Goal: Task Accomplishment & Management: Manage account settings

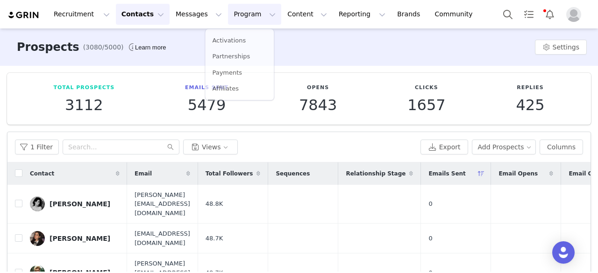
scroll to position [147, 0]
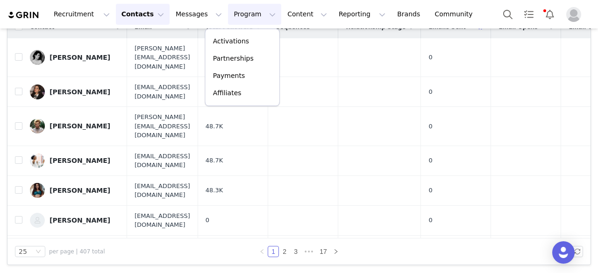
click at [226, 40] on p "Activations" at bounding box center [231, 41] width 36 height 10
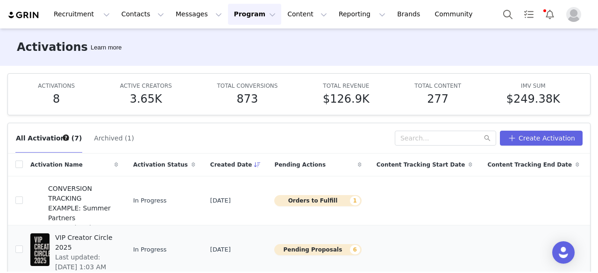
click at [102, 253] on span "Last updated: [DATE] 1:03 AM" at bounding box center [83, 263] width 57 height 20
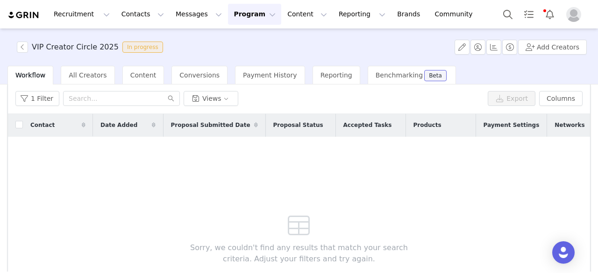
scroll to position [35, 0]
click at [43, 94] on button "1 Filter" at bounding box center [37, 99] width 44 height 15
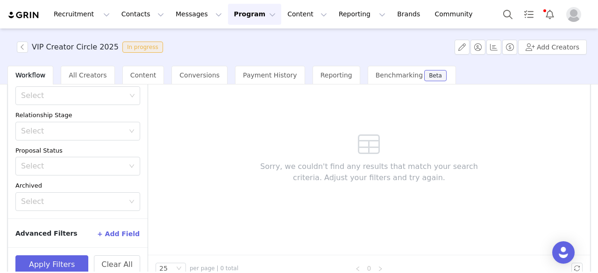
scroll to position [133, 0]
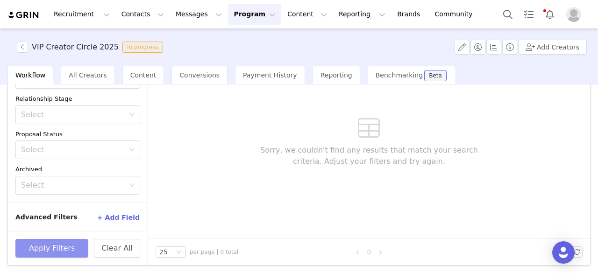
click at [54, 247] on button "Apply Filters" at bounding box center [51, 248] width 73 height 19
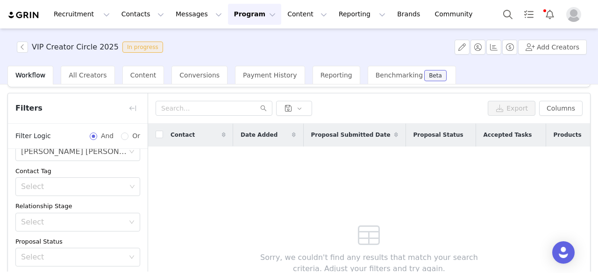
scroll to position [0, 0]
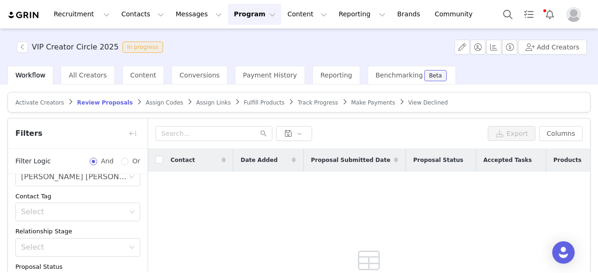
click at [154, 101] on span "Assign Codes" at bounding box center [164, 103] width 37 height 7
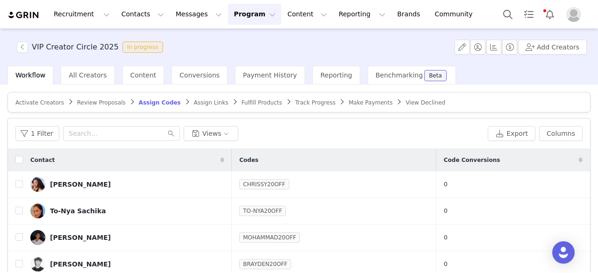
click at [242, 102] on span "Fulfill Products" at bounding box center [262, 103] width 41 height 7
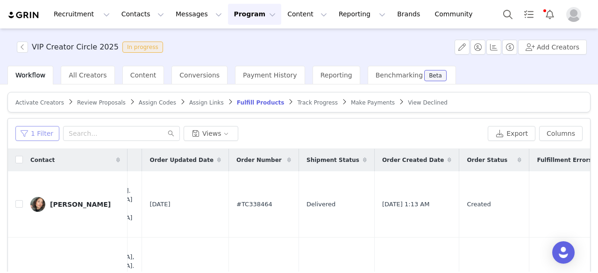
click at [39, 138] on button "1 Filter" at bounding box center [37, 133] width 44 height 15
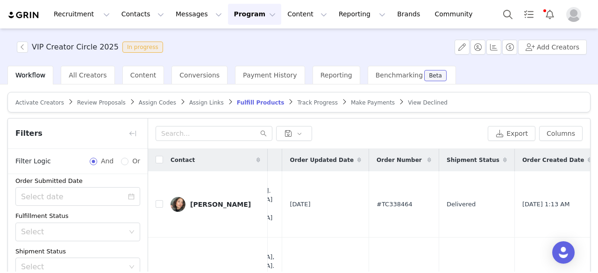
scroll to position [43, 0]
click at [71, 225] on div "Select" at bounding box center [72, 229] width 103 height 9
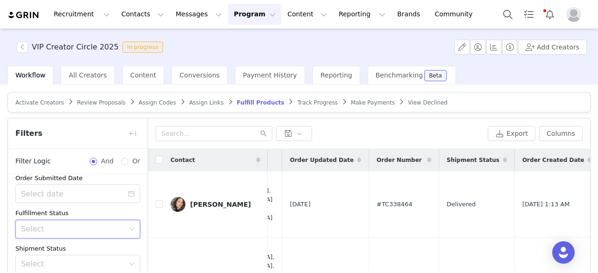
click at [81, 212] on div "Fulfillment Status" at bounding box center [77, 213] width 125 height 9
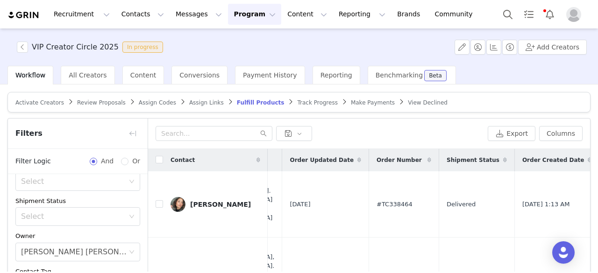
scroll to position [96, 0]
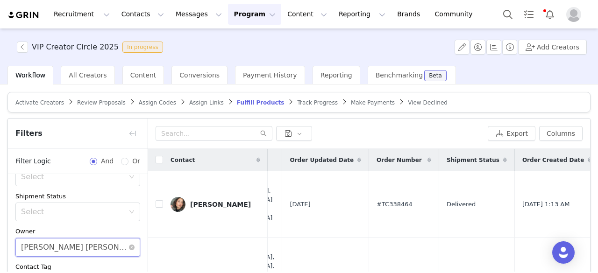
click at [82, 243] on div "[PERSON_NAME] [PERSON_NAME]" at bounding box center [74, 248] width 107 height 18
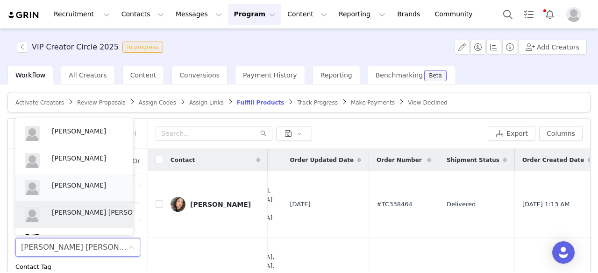
scroll to position [22, 0]
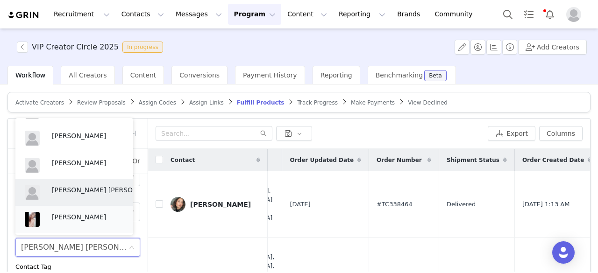
click at [79, 219] on p "[PERSON_NAME]" at bounding box center [88, 217] width 72 height 10
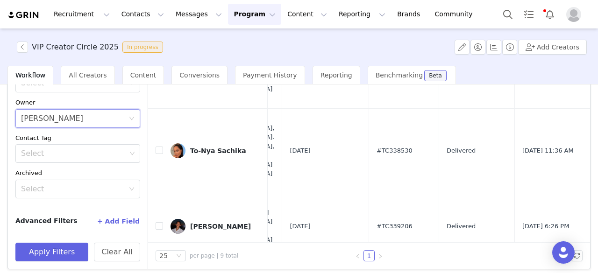
scroll to position [133, 0]
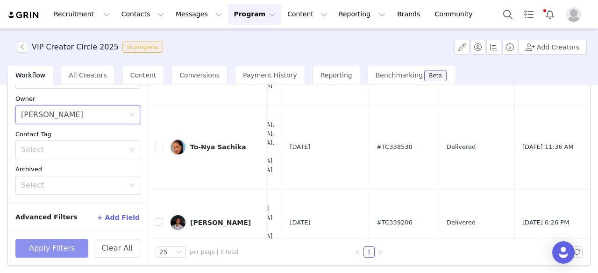
click at [64, 246] on button "Apply Filters" at bounding box center [51, 248] width 73 height 19
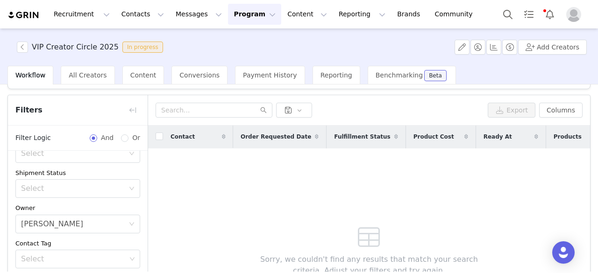
scroll to position [22, 0]
click at [53, 219] on div "[PERSON_NAME]" at bounding box center [52, 225] width 62 height 18
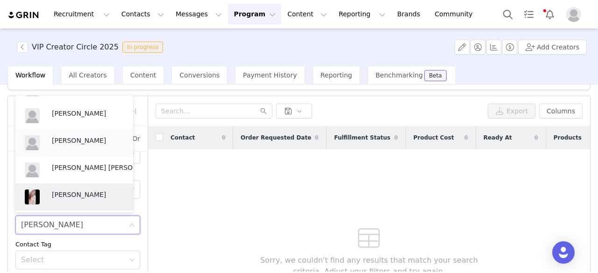
click at [78, 139] on p "[PERSON_NAME]" at bounding box center [88, 140] width 72 height 10
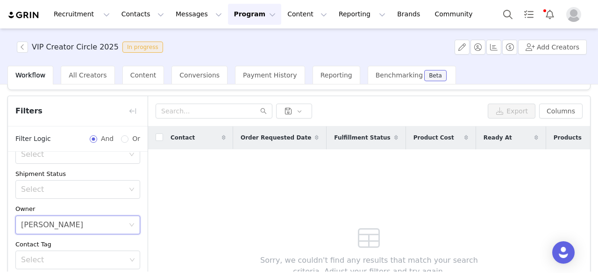
scroll to position [133, 0]
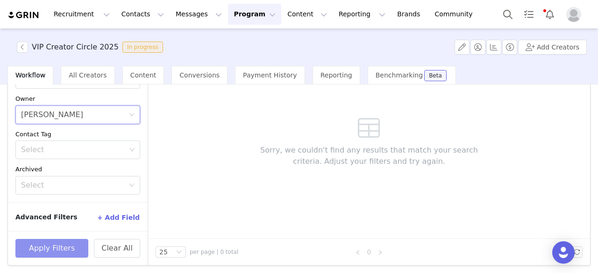
click at [64, 244] on button "Apply Filters" at bounding box center [51, 248] width 73 height 19
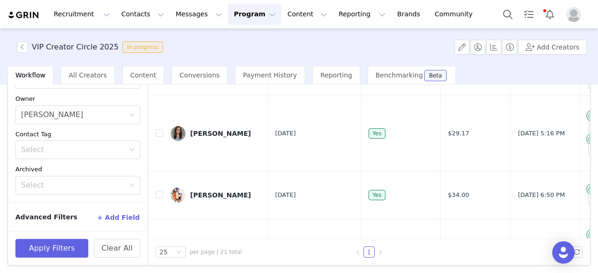
click at [158, 31] on input "checkbox" at bounding box center [159, 26] width 7 height 7
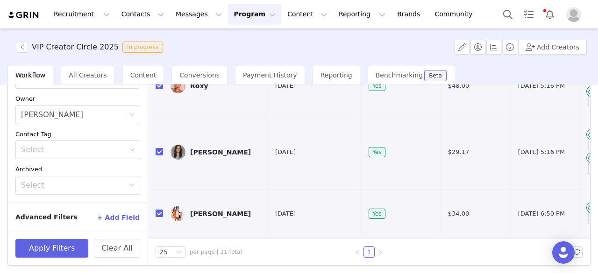
checkbox input "true"
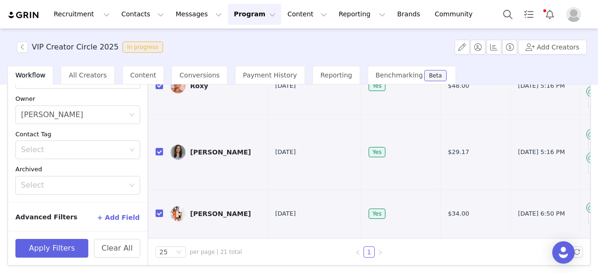
checkbox input "true"
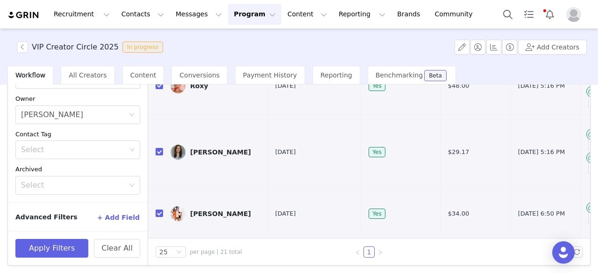
checkbox input "true"
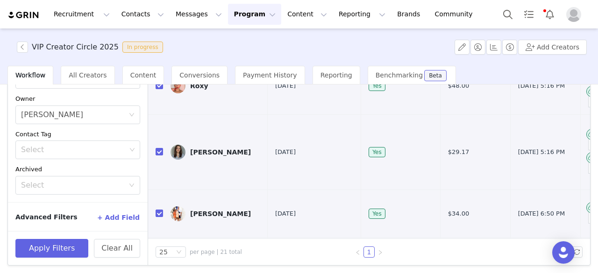
checkbox input "true"
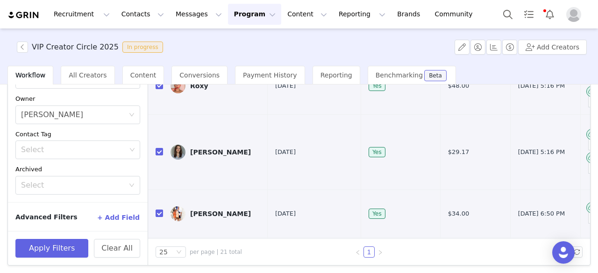
checkbox input "true"
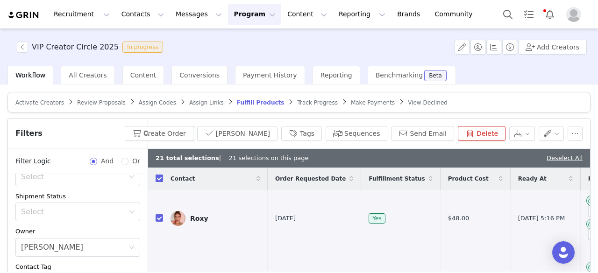
click at [157, 177] on input "checkbox" at bounding box center [159, 178] width 7 height 7
checkbox input "false"
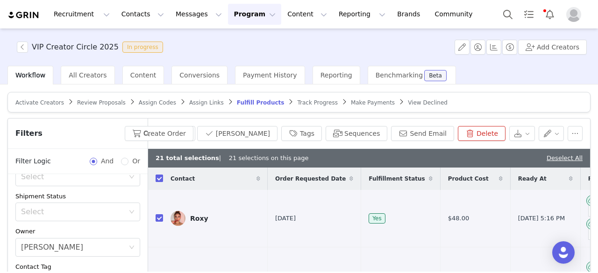
checkbox input "false"
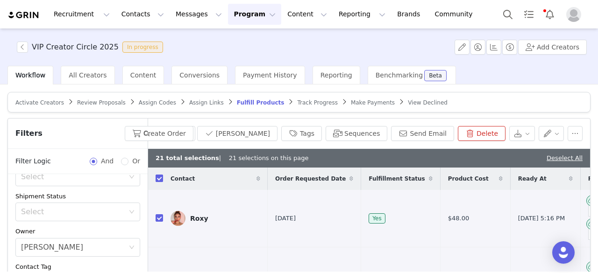
checkbox input "false"
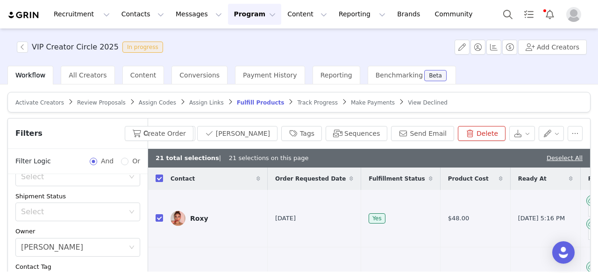
checkbox input "false"
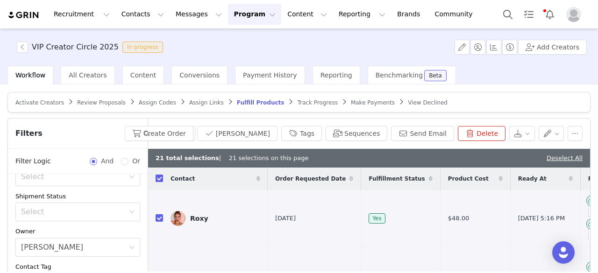
checkbox input "false"
